Goal: Information Seeking & Learning: Learn about a topic

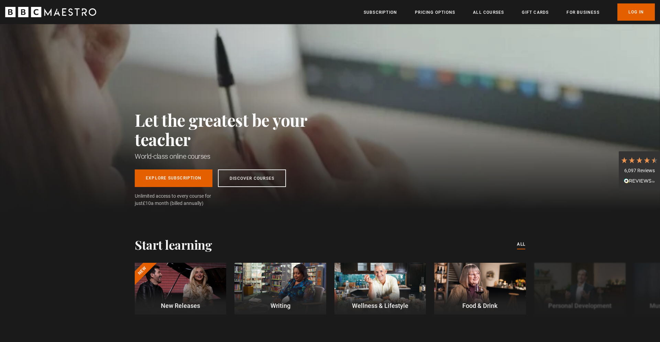
click at [274, 168] on div "Let the greatest be your teacher World-class online courses Explore Subscriptio…" at bounding box center [236, 158] width 203 height 97
click at [271, 176] on link "Discover Courses" at bounding box center [252, 177] width 68 height 18
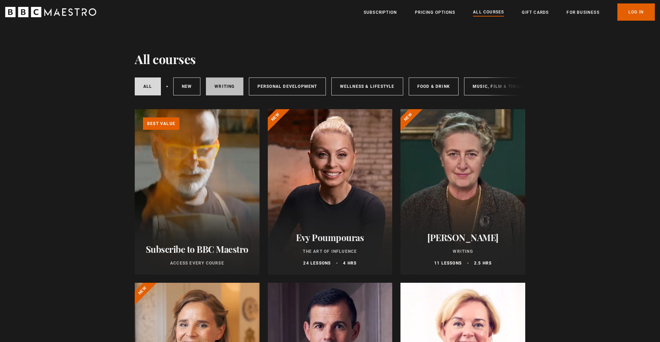
click at [235, 88] on link "Writing" at bounding box center [224, 86] width 37 height 18
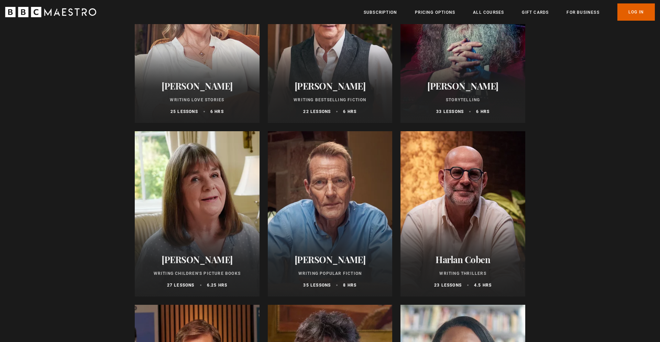
scroll to position [296, 0]
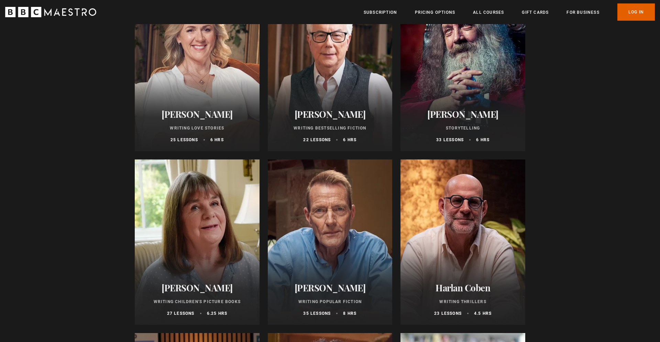
click at [370, 223] on div at bounding box center [330, 241] width 125 height 165
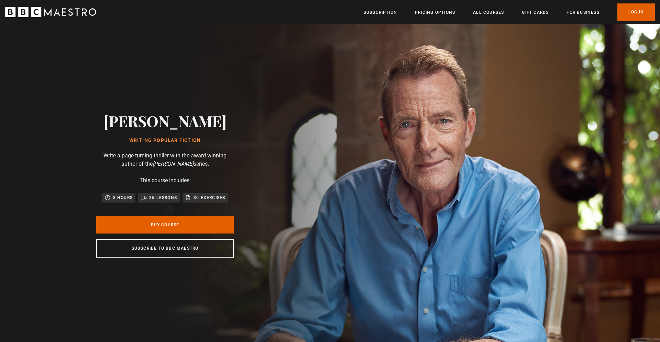
scroll to position [0, 1081]
